Goal: Check status: Check status

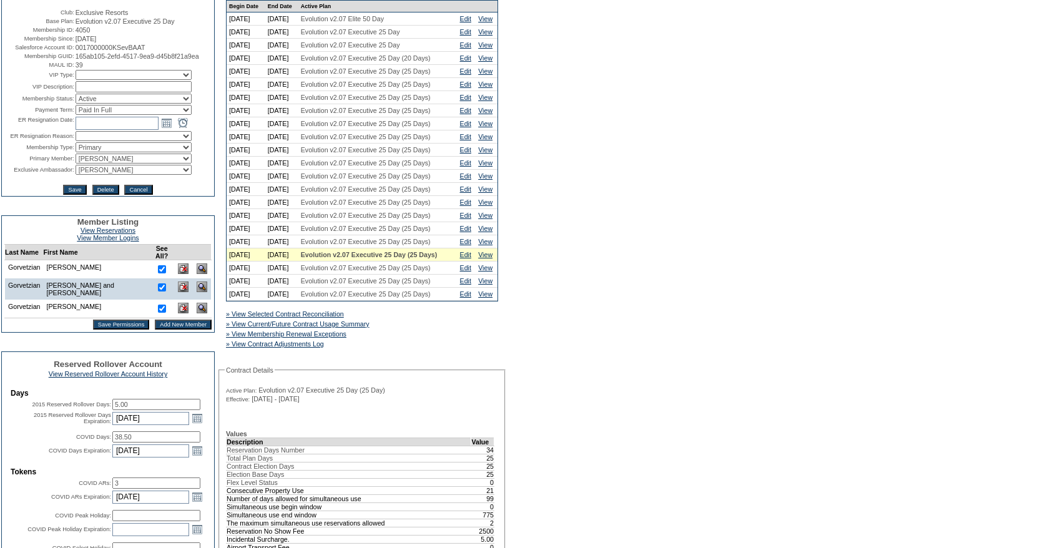
scroll to position [164, 0]
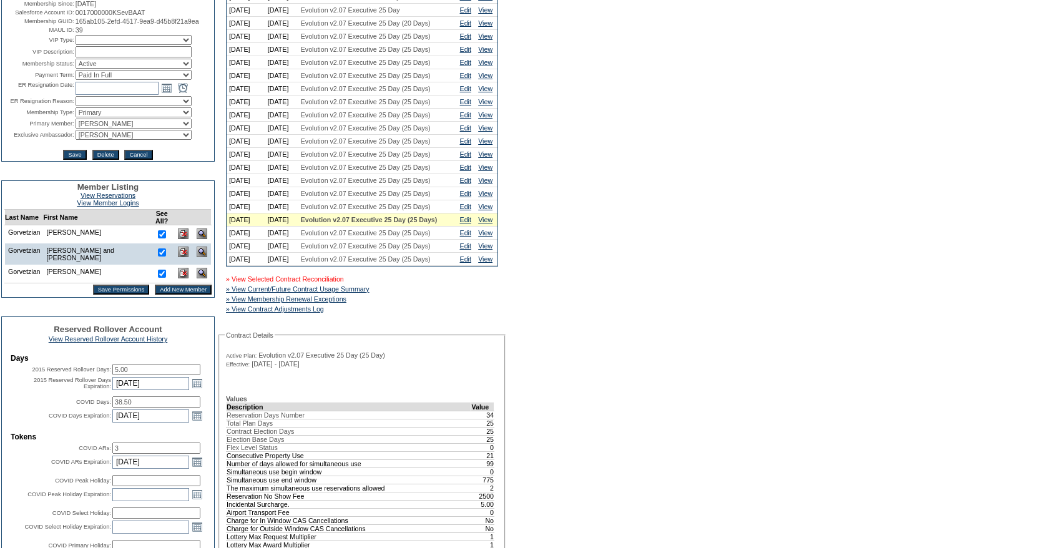
click at [312, 283] on link "» View Selected Contract Reconciliation" at bounding box center [285, 278] width 118 height 7
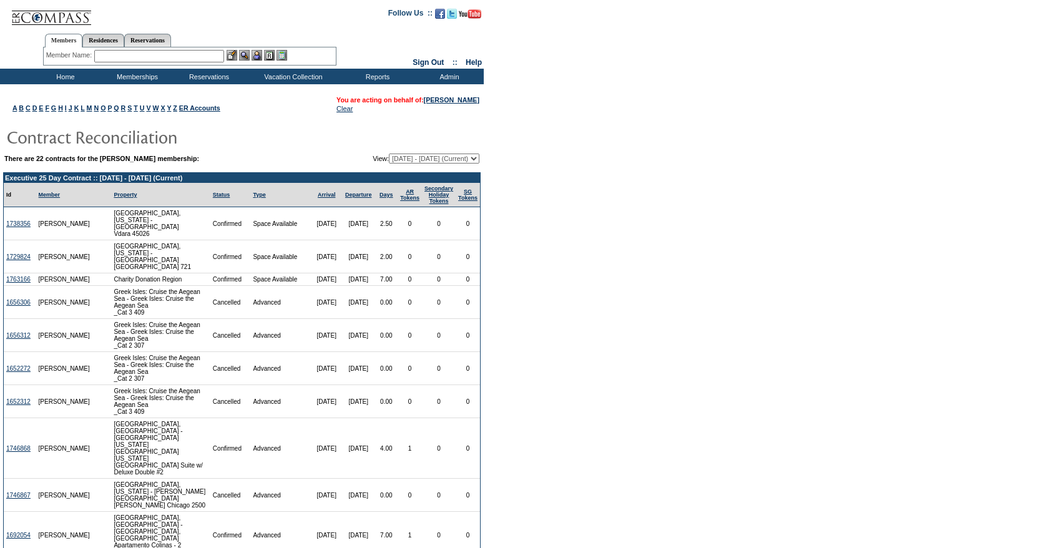
click at [164, 278] on td "Charity Donation Region" at bounding box center [160, 279] width 99 height 12
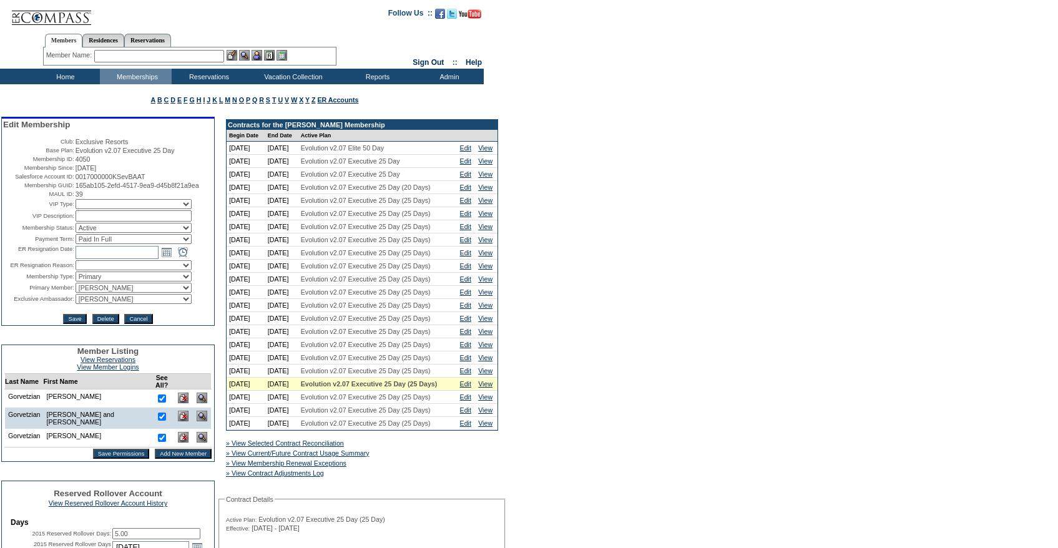
click at [205, 172] on td "8/27/2007" at bounding box center [144, 167] width 137 height 7
click at [182, 59] on input "text" at bounding box center [159, 56] width 130 height 12
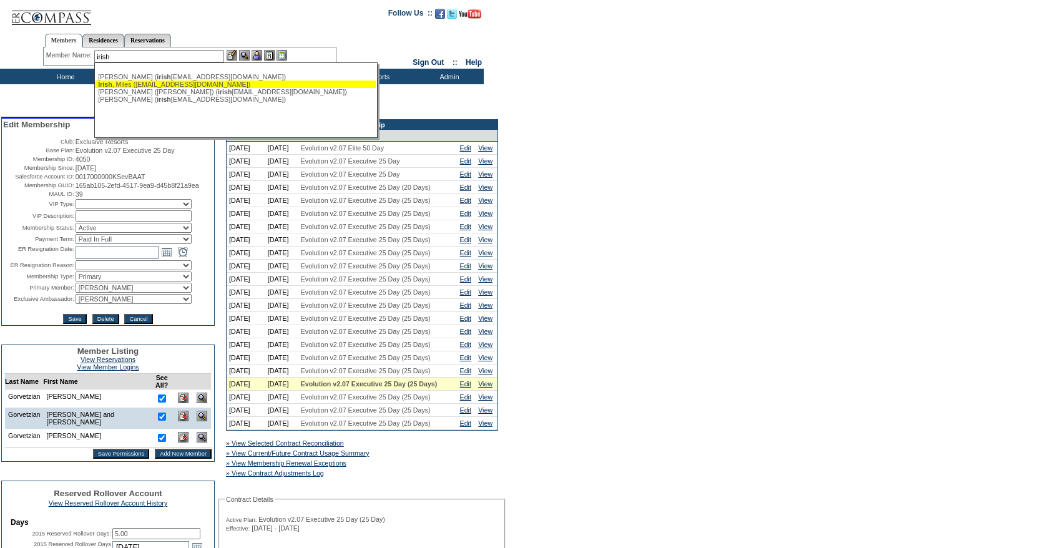
click at [183, 87] on div "Irish , Miles (mfirish@gmail.com)" at bounding box center [235, 84] width 275 height 7
type input "Irish, Miles (mfirish@gmail.com)"
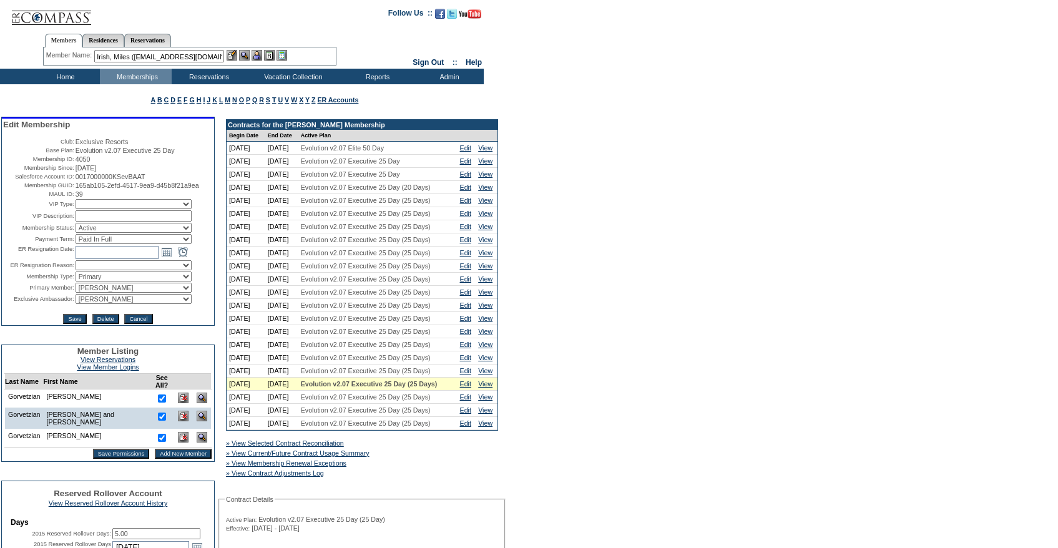
click at [262, 54] on img at bounding box center [257, 55] width 11 height 11
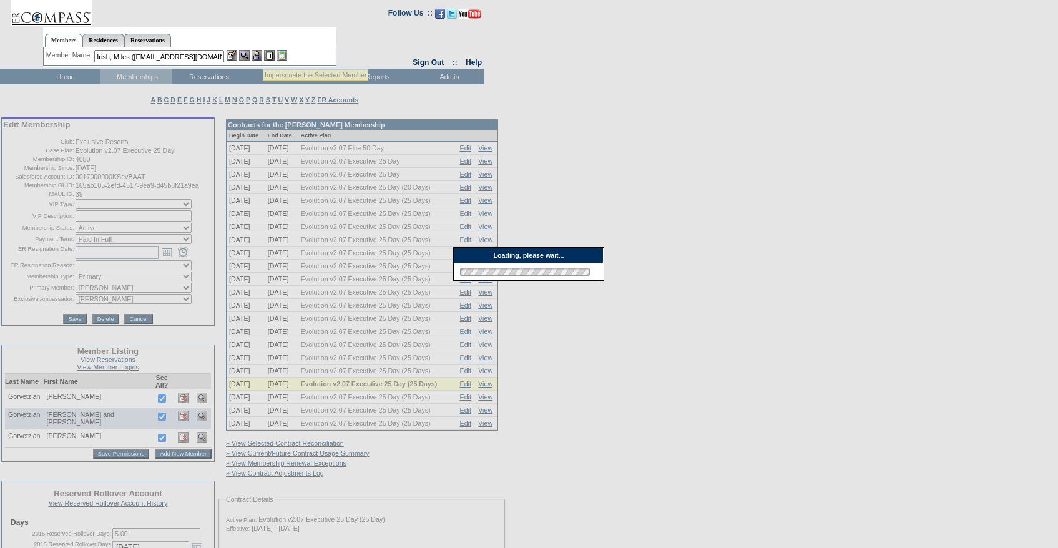
click at [235, 54] on img at bounding box center [232, 55] width 11 height 11
